Goal: Communication & Community: Answer question/provide support

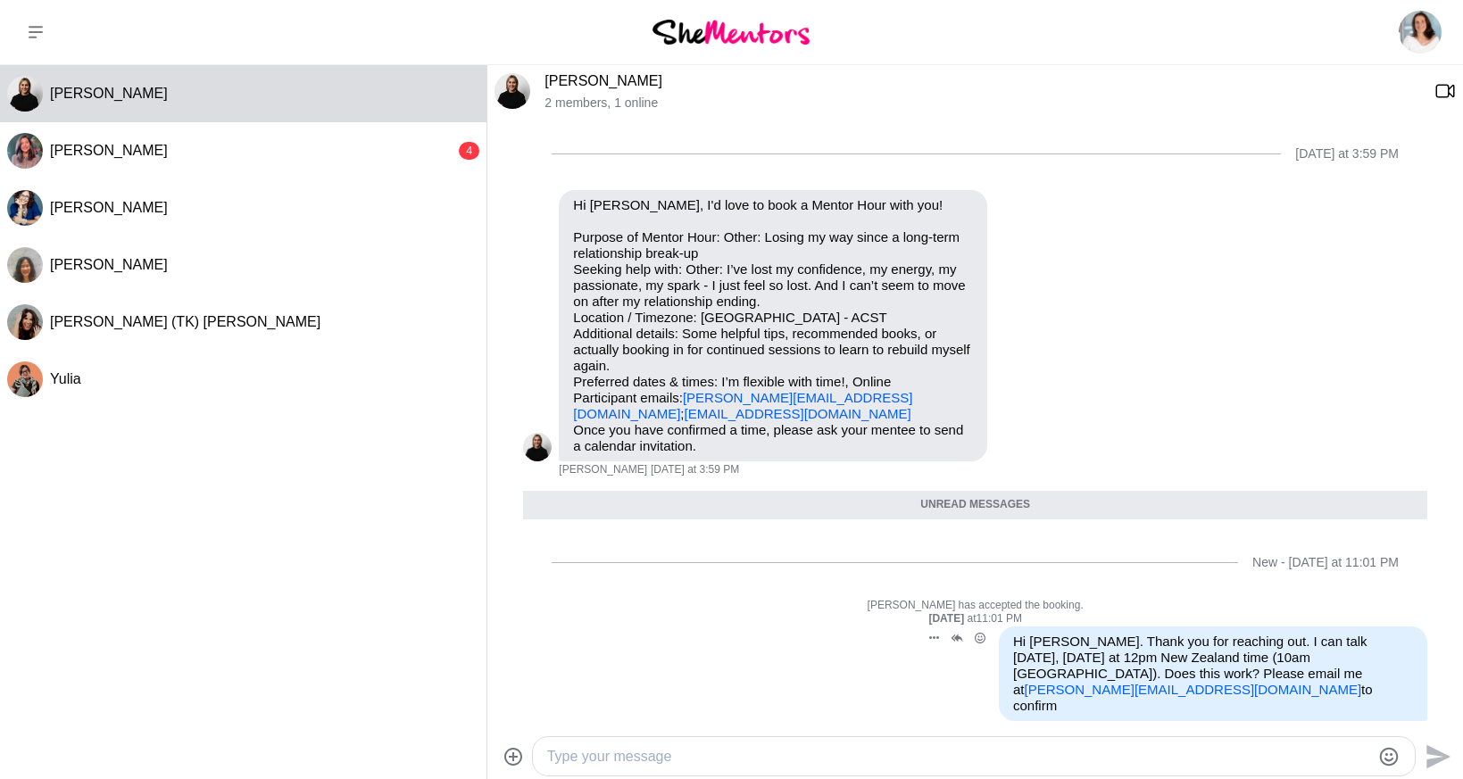
scroll to position [200, 0]
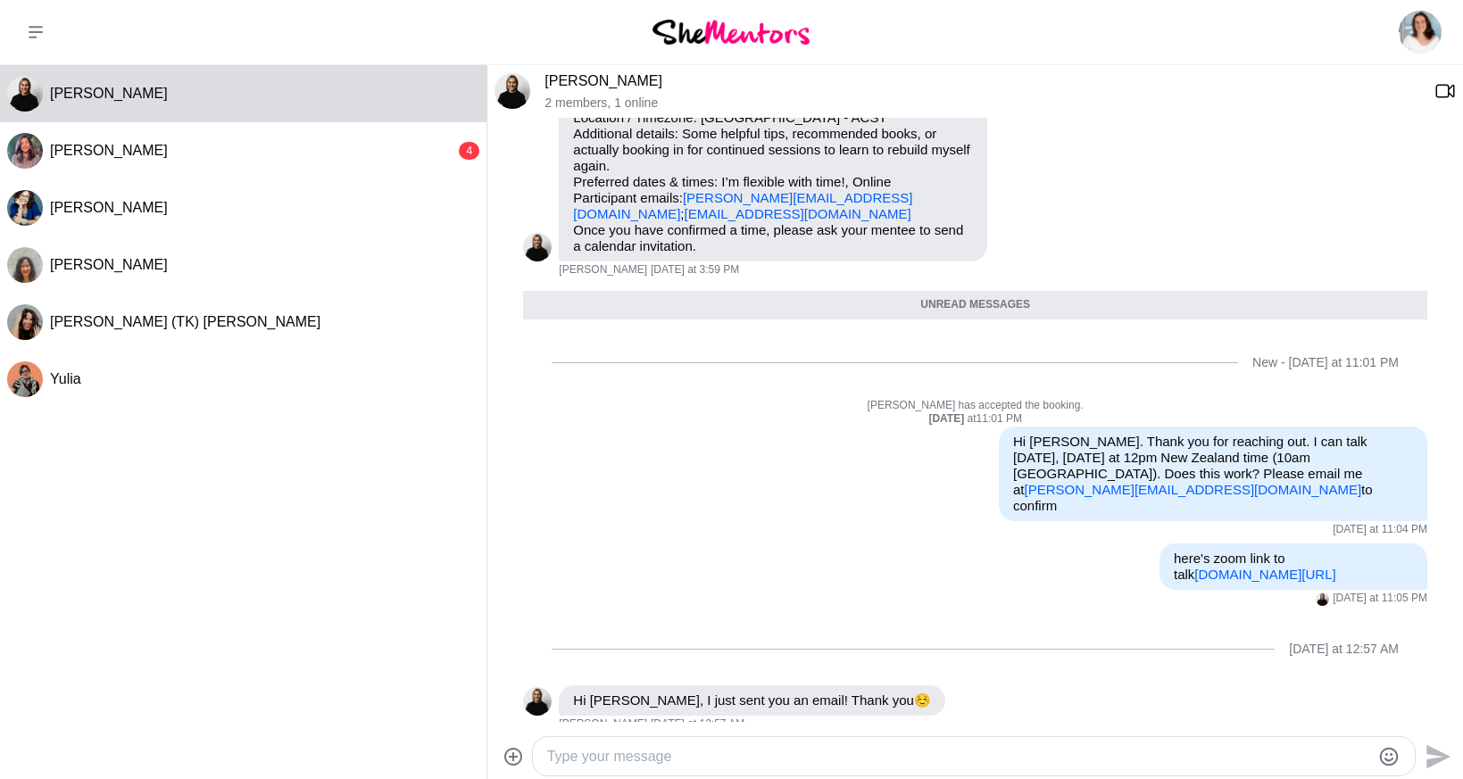
click at [600, 755] on textarea "Type your message" at bounding box center [958, 756] width 823 height 21
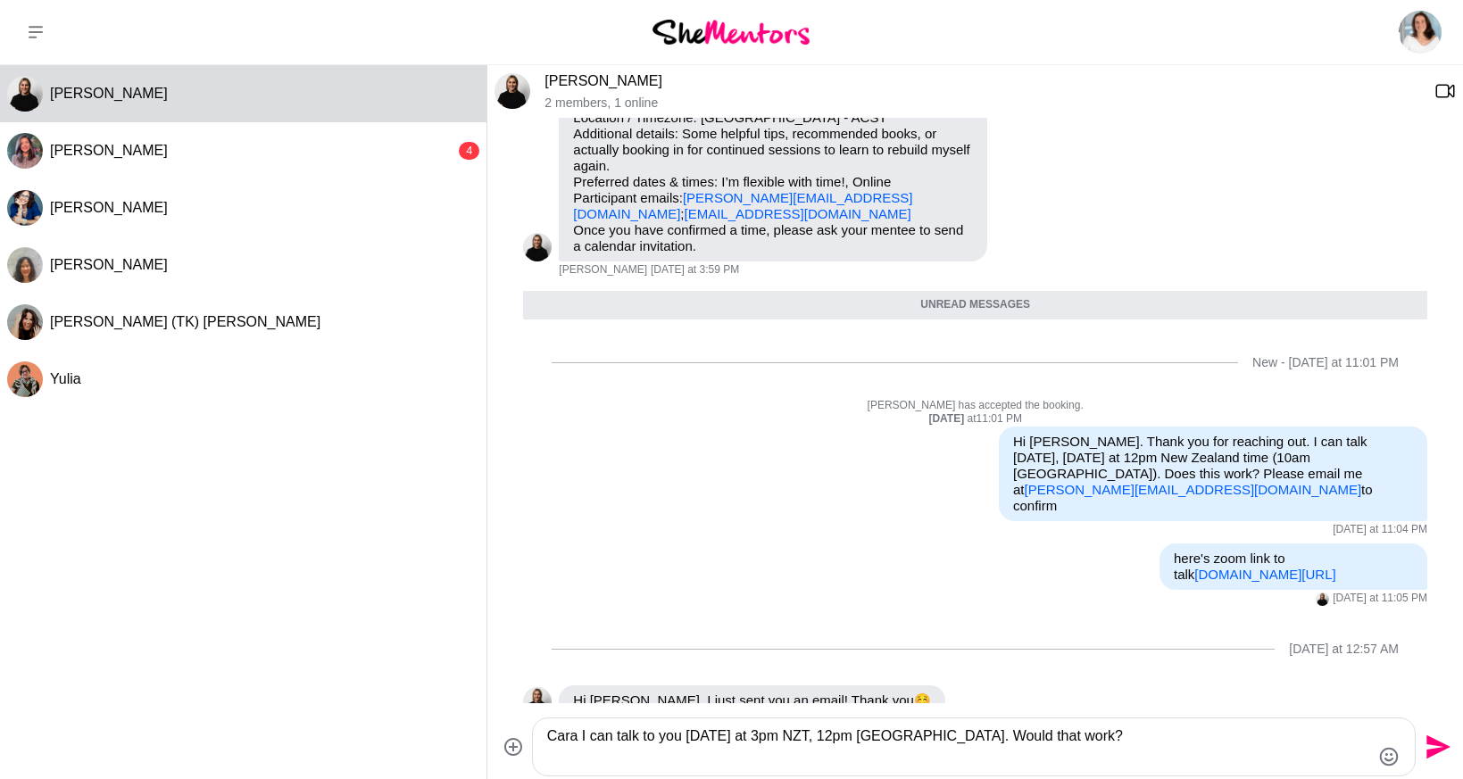
type textarea "Cara I can talk to you [DATE] at 3pm NZT, 12pm [GEOGRAPHIC_DATA]. Would that wo…"
click at [1438, 750] on icon "Send" at bounding box center [1439, 748] width 24 height 24
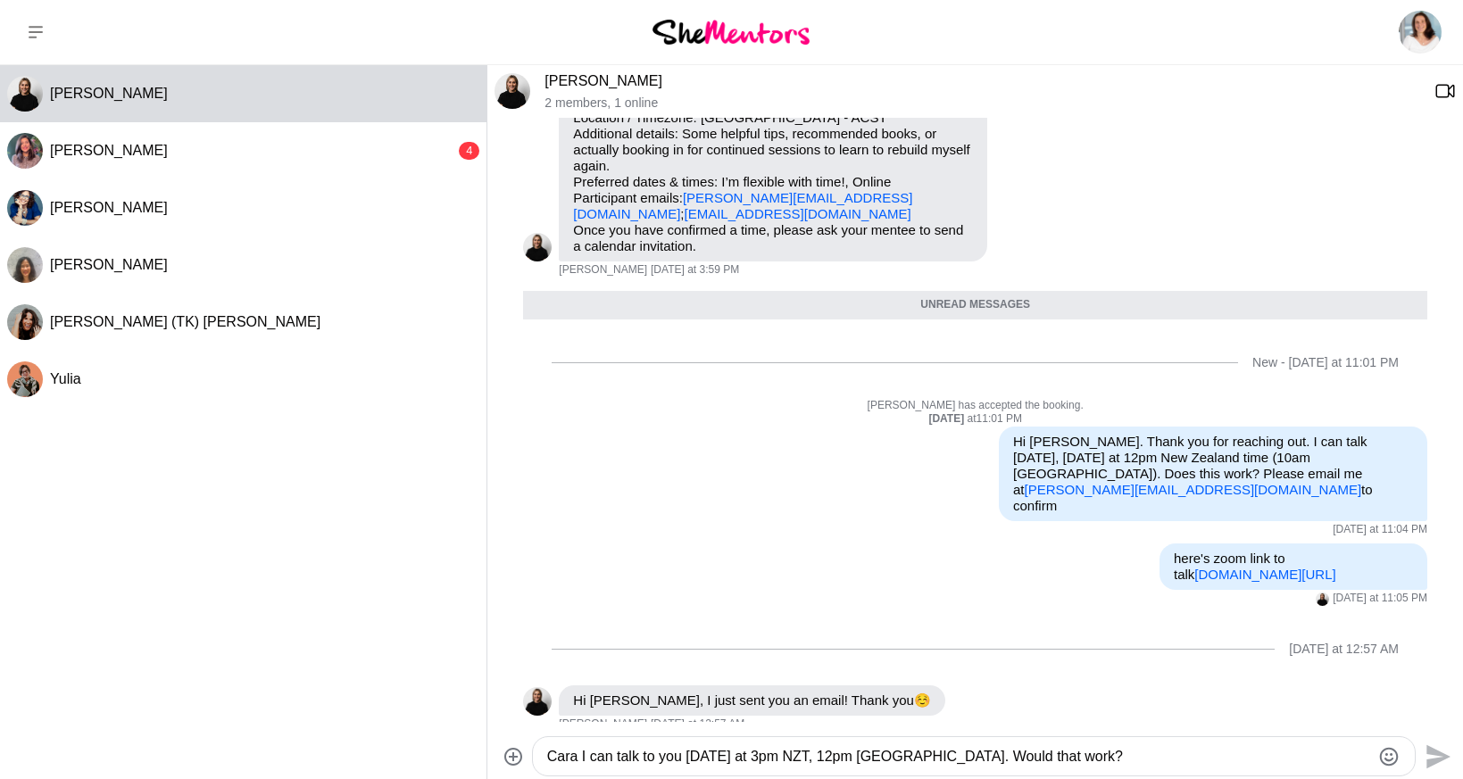
scroll to position [342, 0]
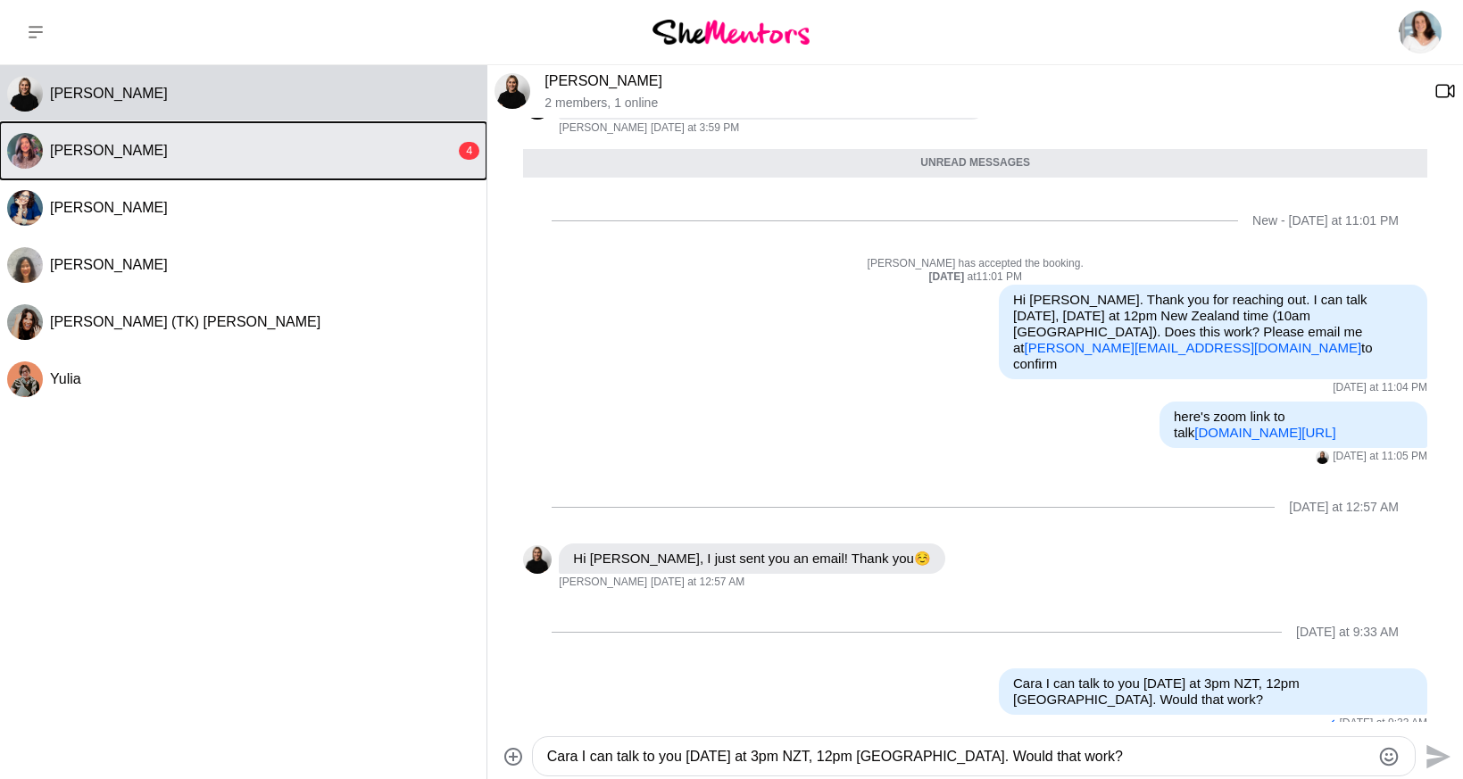
click at [120, 151] on span "[PERSON_NAME]" at bounding box center [109, 150] width 118 height 15
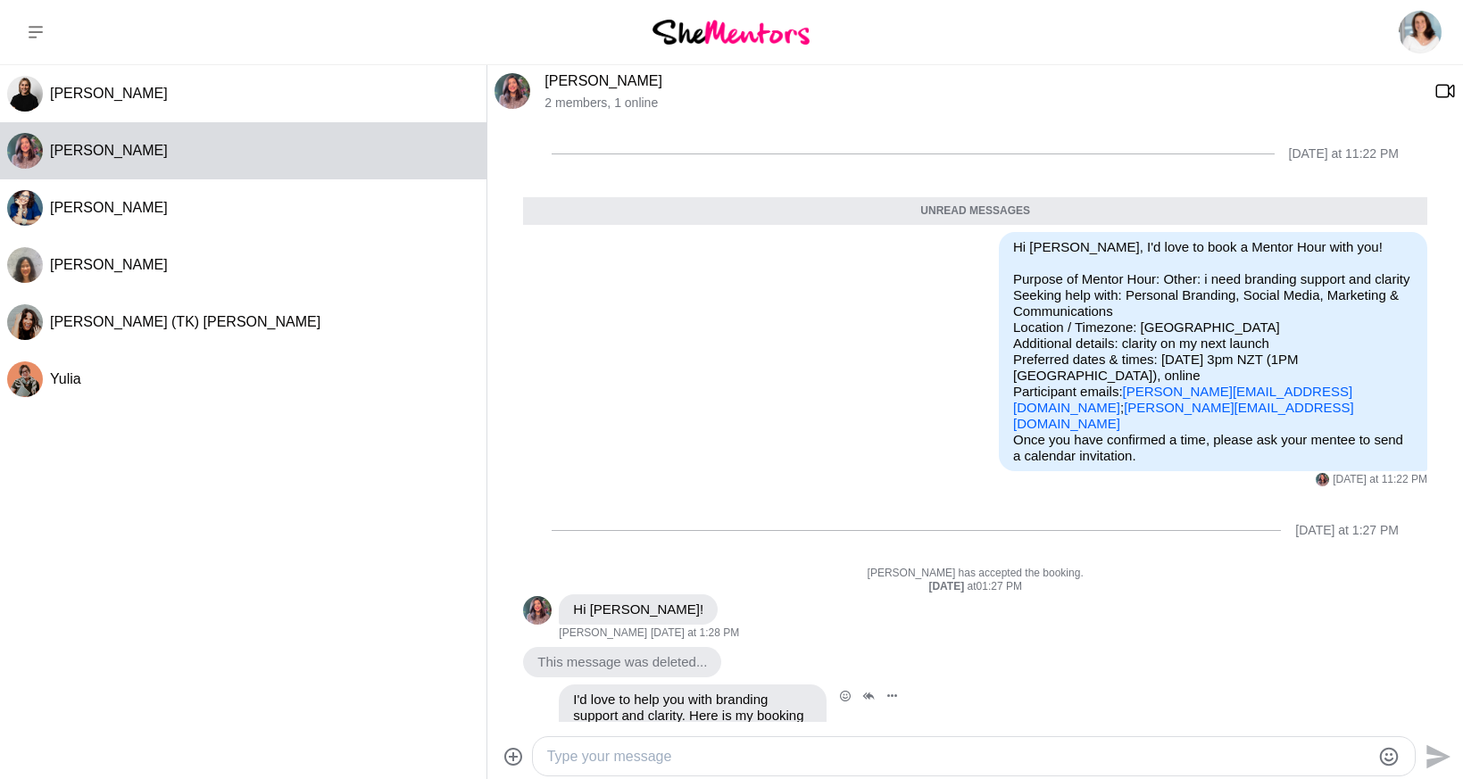
scroll to position [134, 0]
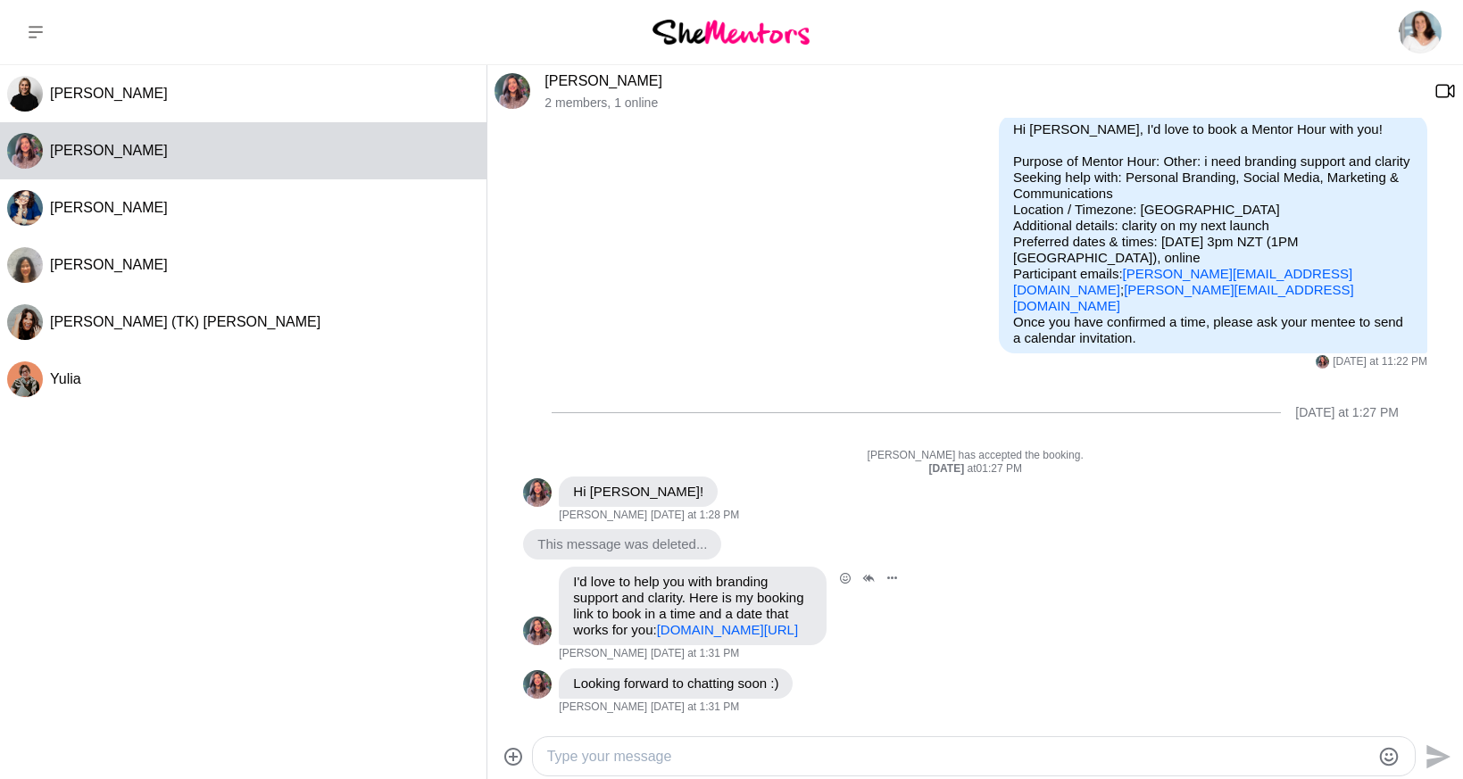
click at [690, 622] on link "[DOMAIN_NAME][URL]" at bounding box center [727, 629] width 141 height 15
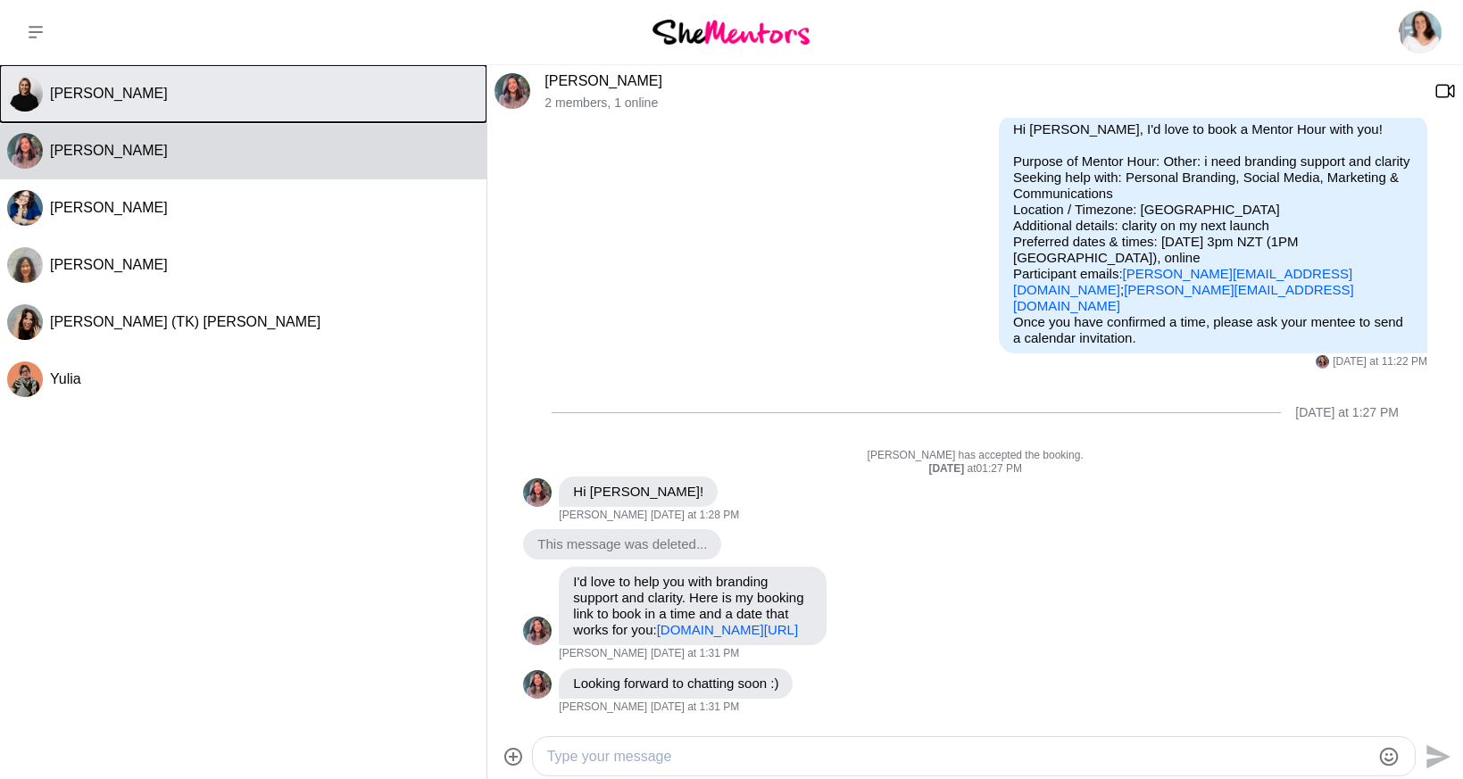
click at [120, 93] on span "[PERSON_NAME]" at bounding box center [109, 93] width 118 height 15
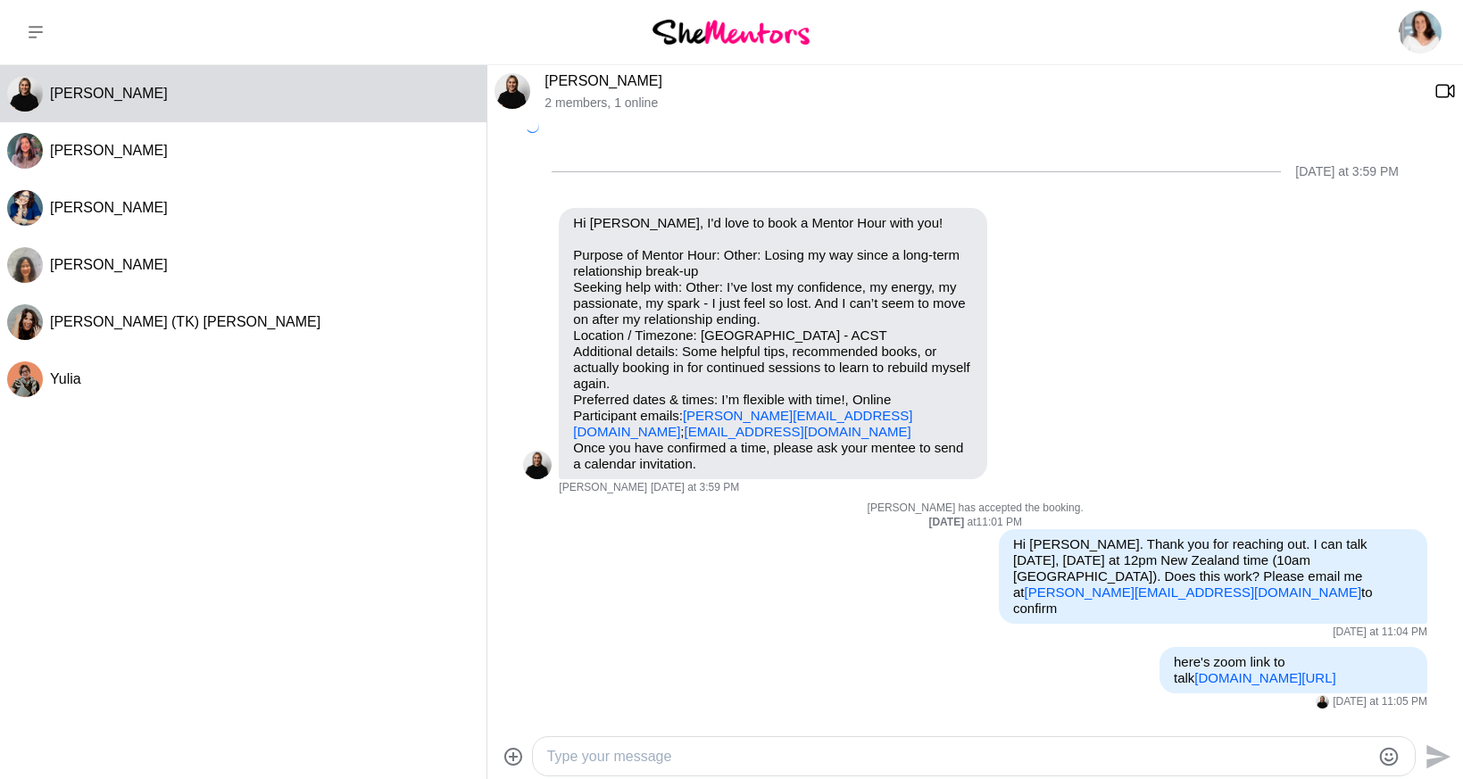
scroll to position [227, 0]
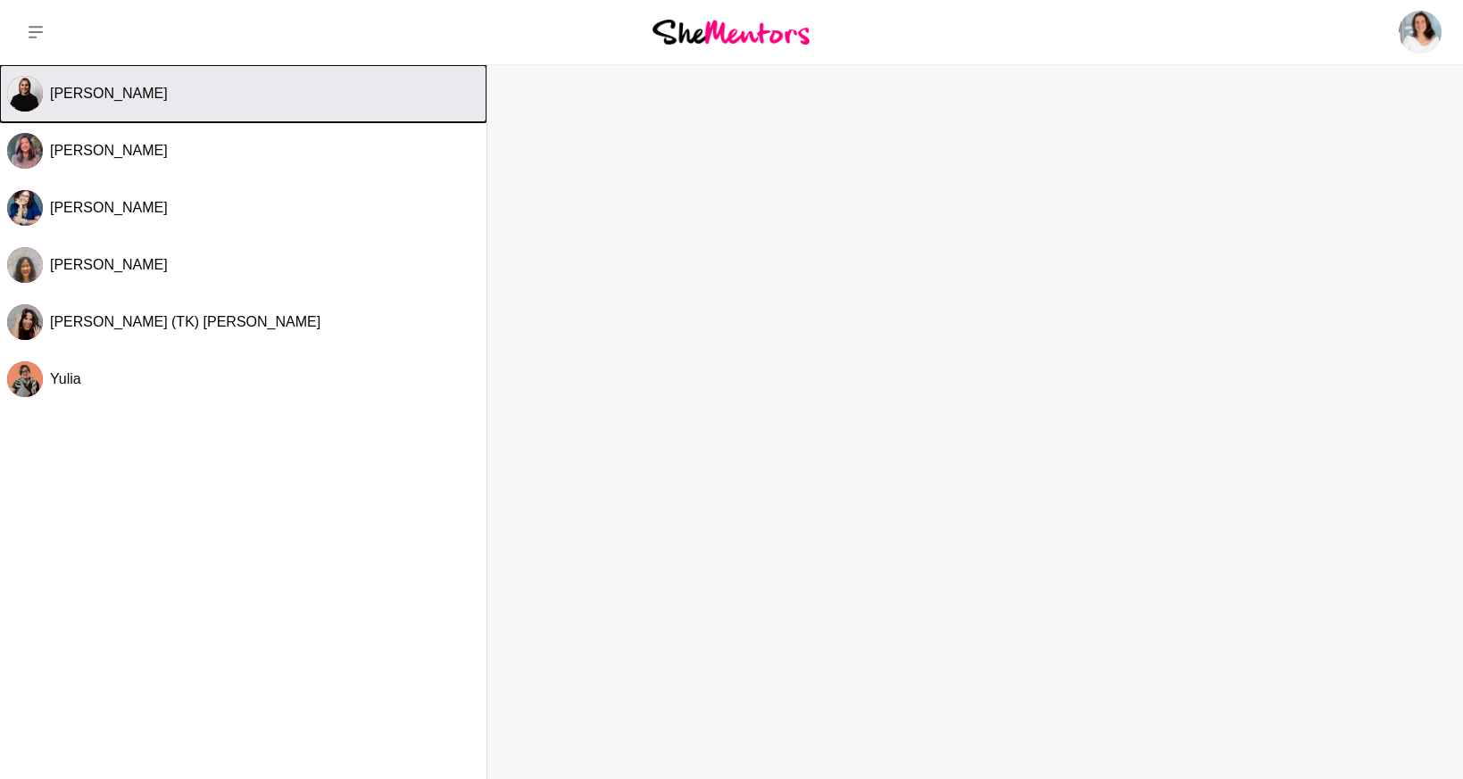
click at [127, 91] on span "[PERSON_NAME]" at bounding box center [109, 93] width 118 height 15
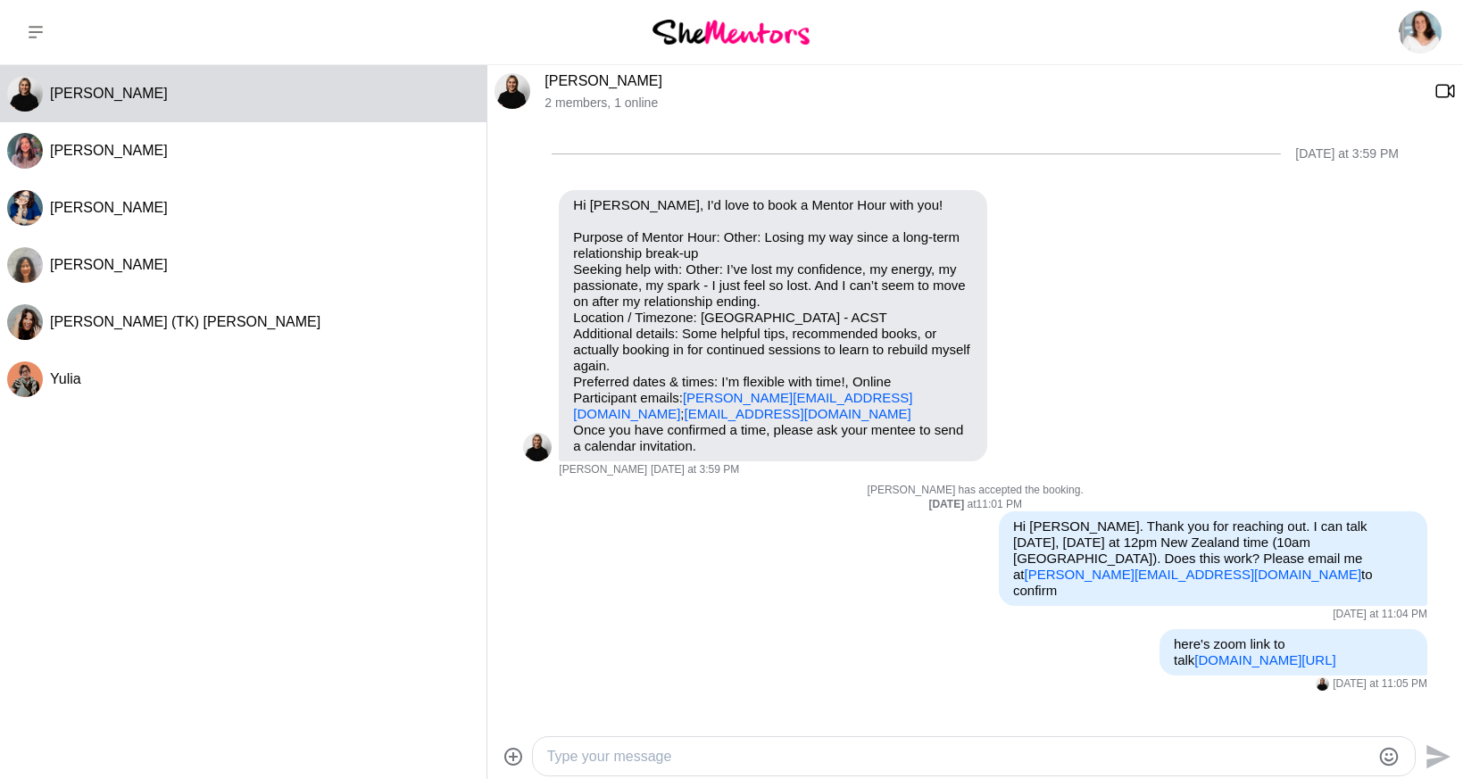
scroll to position [227, 0]
